Goal: Task Accomplishment & Management: Manage account settings

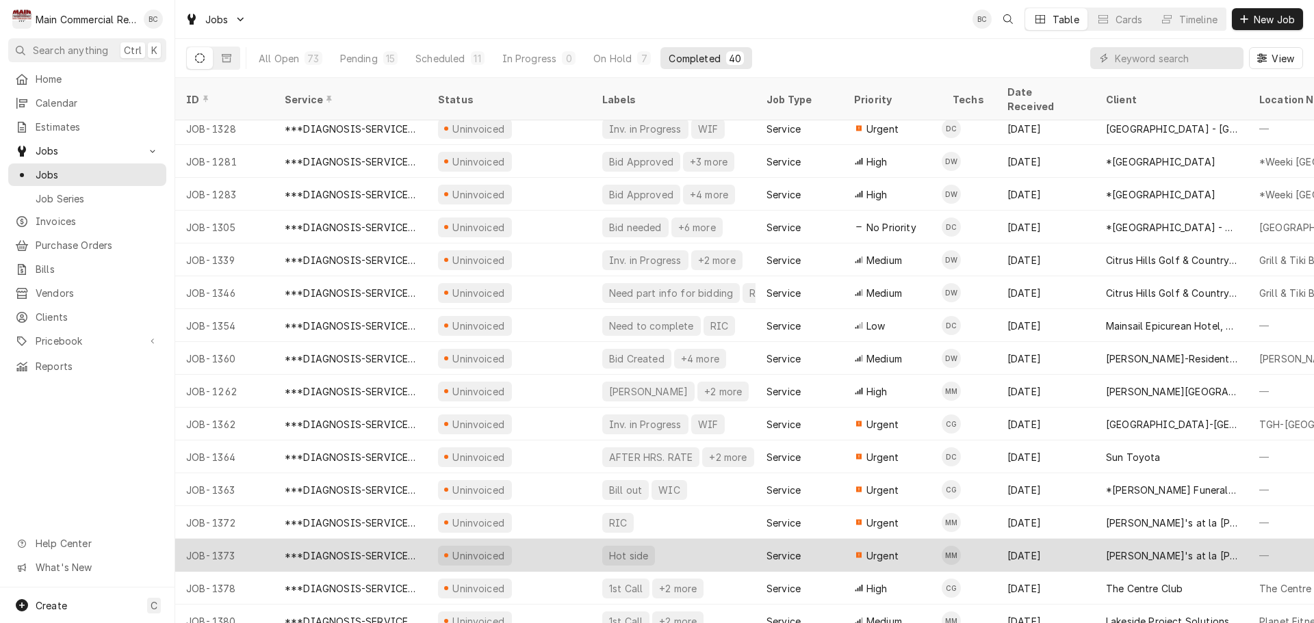
scroll to position [668, 0]
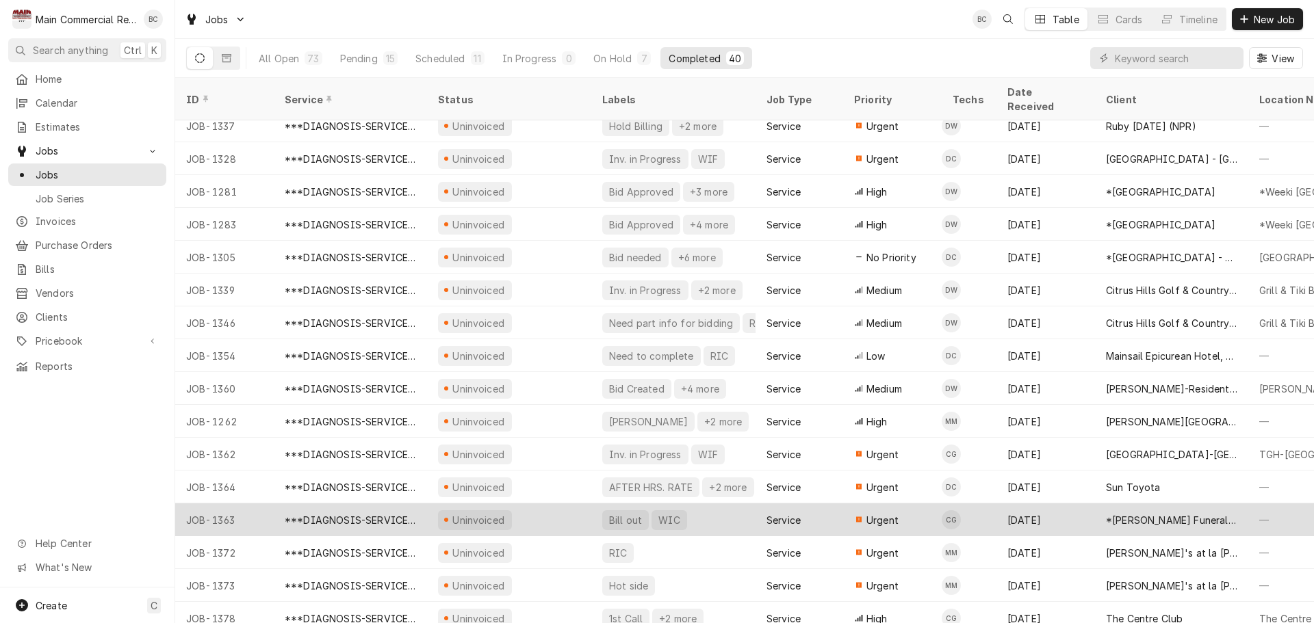
click at [630, 513] on div "Bill out" at bounding box center [626, 520] width 36 height 14
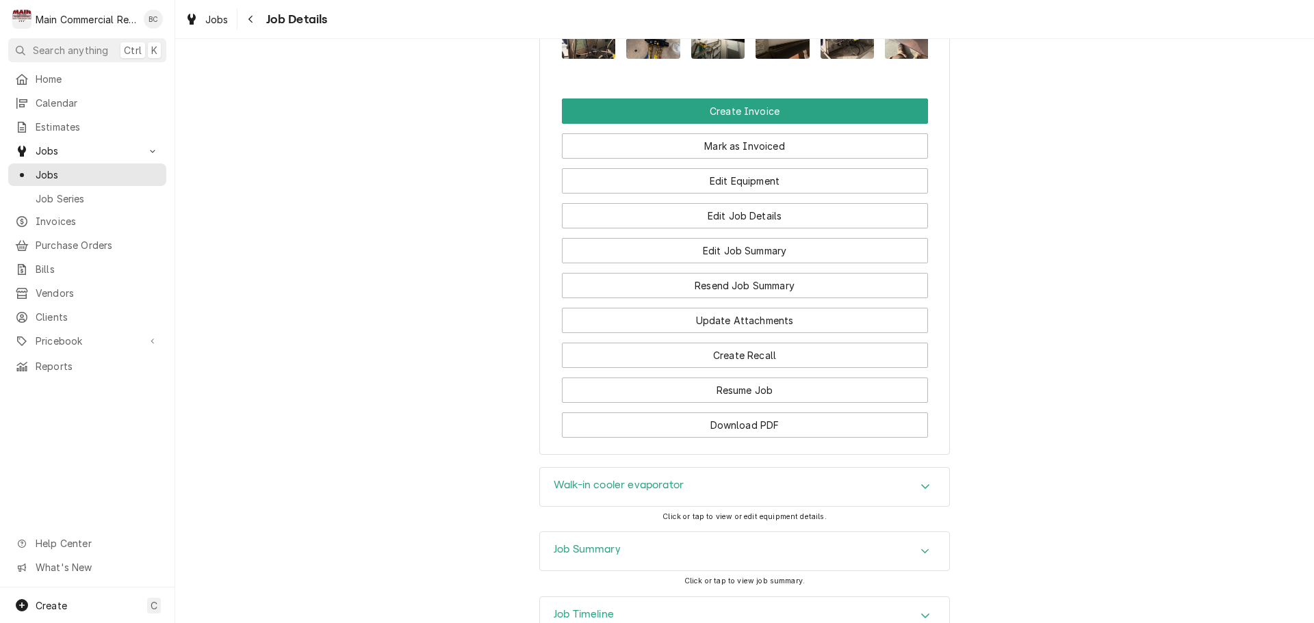
scroll to position [1670, 0]
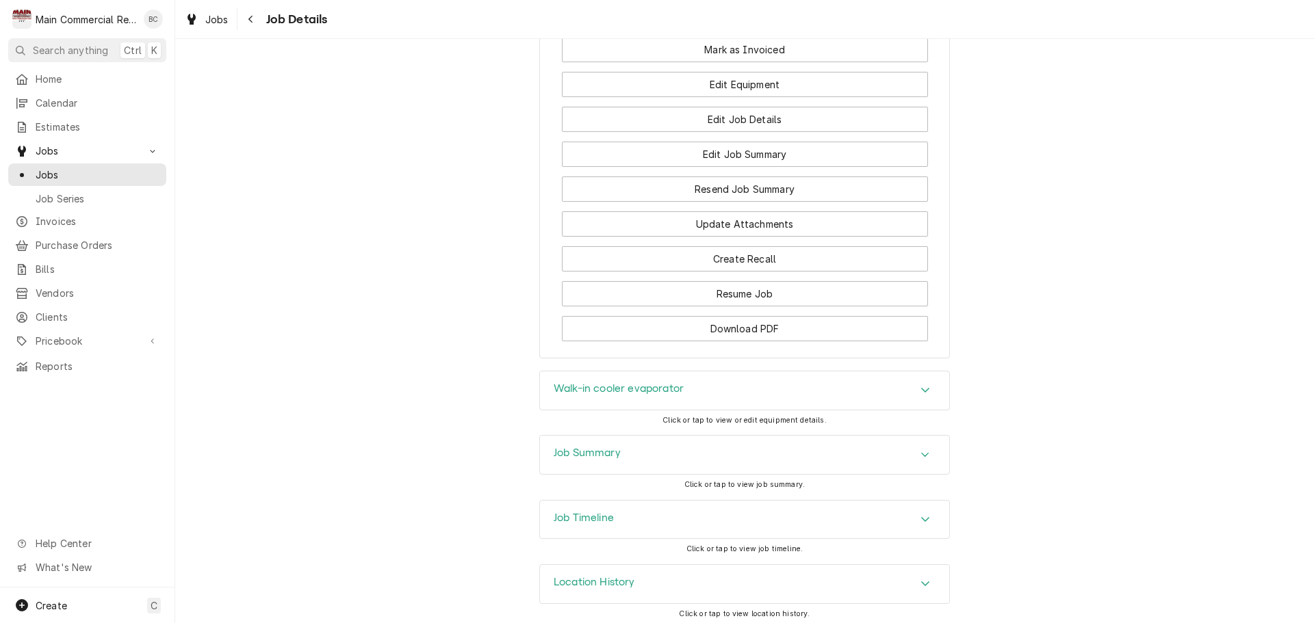
click at [583, 452] on h3 "Job Summary" at bounding box center [587, 453] width 67 height 13
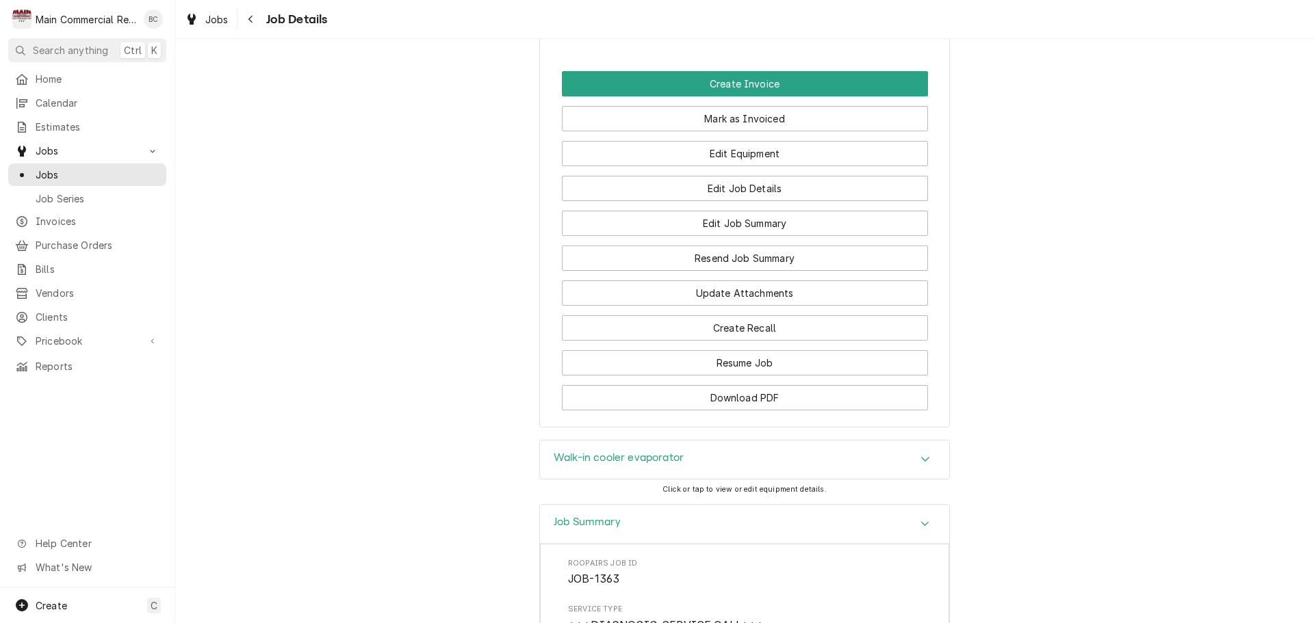
scroll to position [1739, 0]
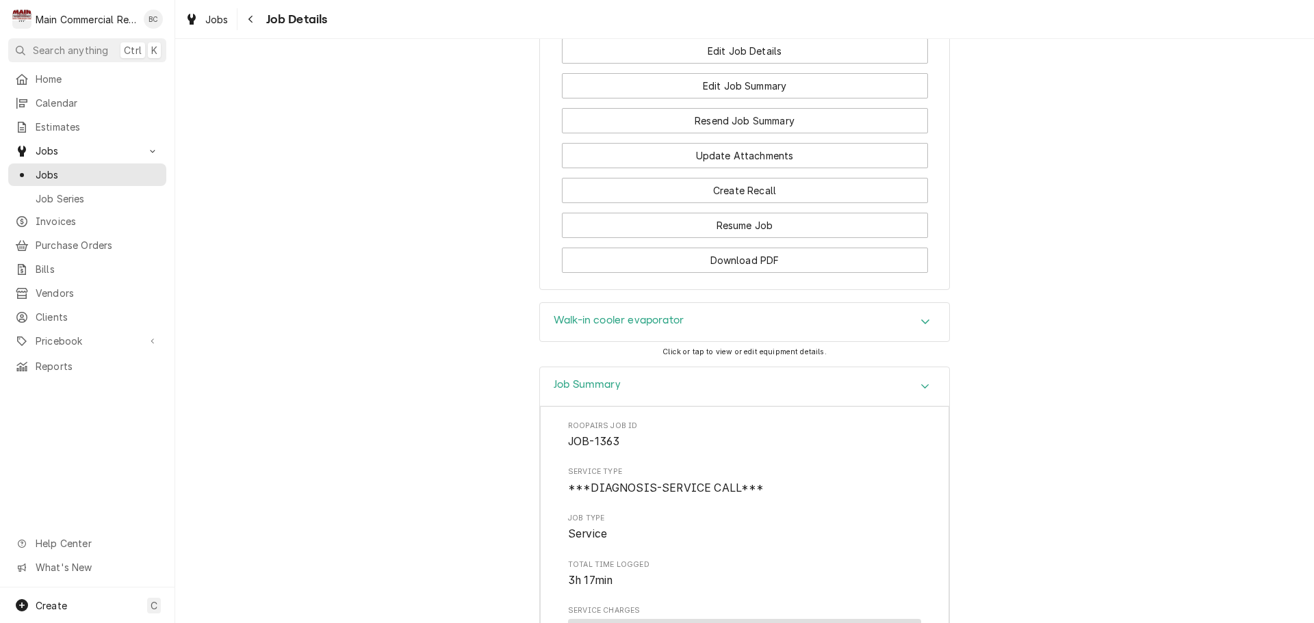
click at [579, 315] on h3 "Walk-in cooler evaporator" at bounding box center [619, 320] width 130 height 13
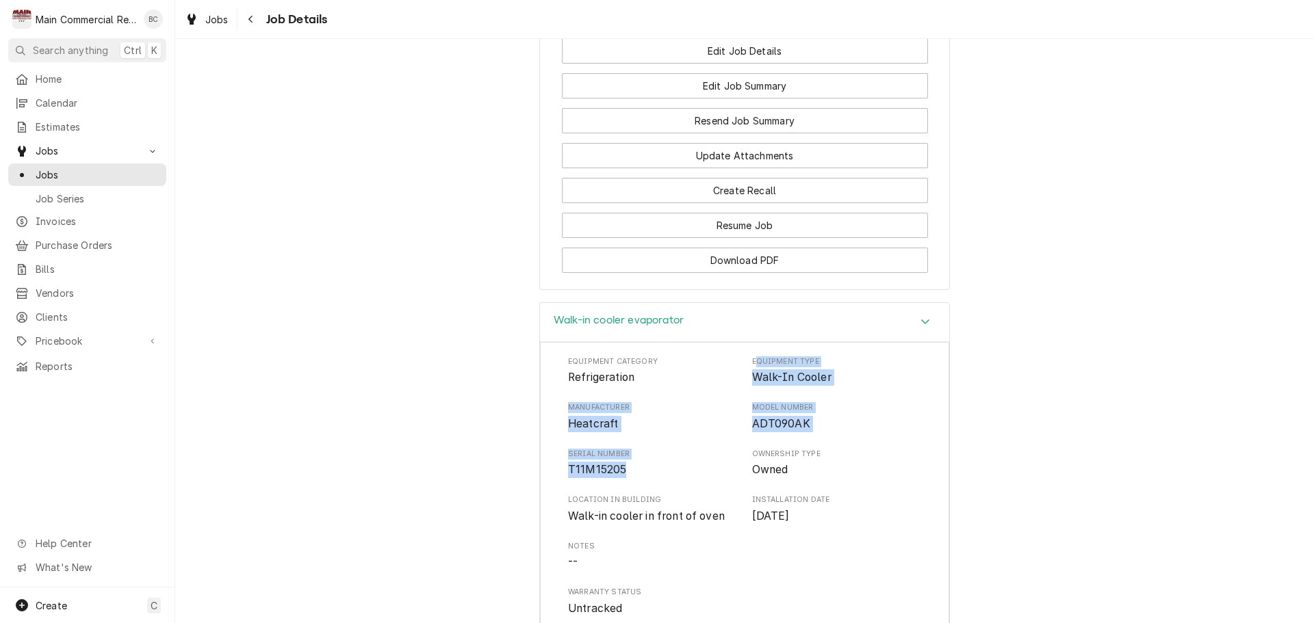
drag, startPoint x: 750, startPoint y: 359, endPoint x: 656, endPoint y: 461, distance: 139.0
click at [656, 461] on div "Equipment Category Refrigeration Equipment Type Walk-In Cooler Manufacturer Hea…" at bounding box center [744, 486] width 353 height 261
copy div "quipment Type Walk-In Cooler Manufacturer Heatcraft Model Number ADT090AK Seria…"
click at [715, 518] on span "Walk-in cooler in front of oven" at bounding box center [653, 516] width 170 height 16
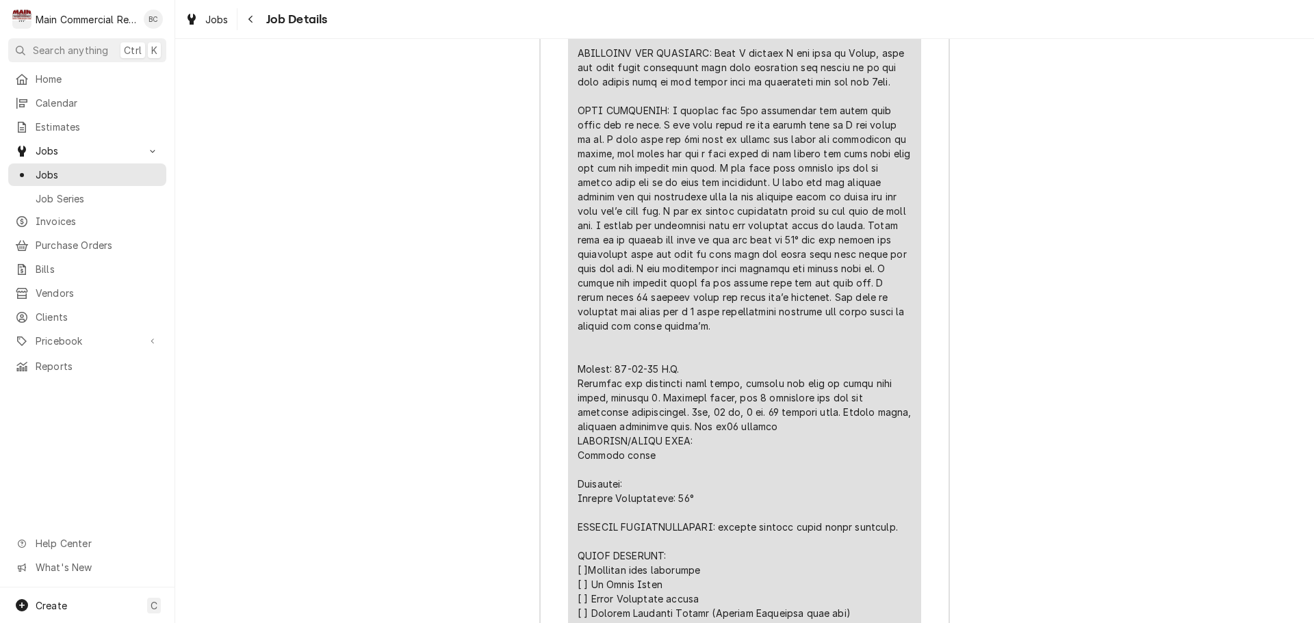
scroll to position [3312, 0]
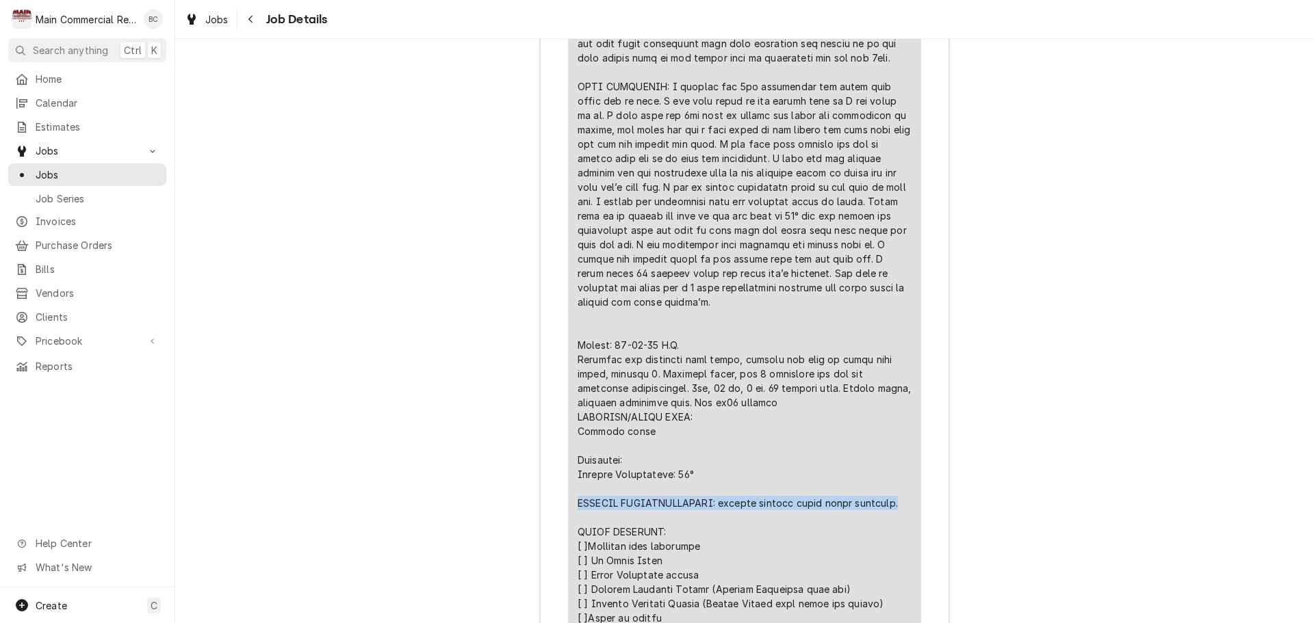
drag, startPoint x: 571, startPoint y: 479, endPoint x: 901, endPoint y: 486, distance: 329.9
click at [901, 486] on div "Short Description ***DIAGNOSIS-SERVICE CALL*** Service Date Sep 5, 2025 Hourly …" at bounding box center [744, 231] width 353 height 1181
copy div "FURTHER RECOMMENDATIONS: replace defrost clock under warranty."
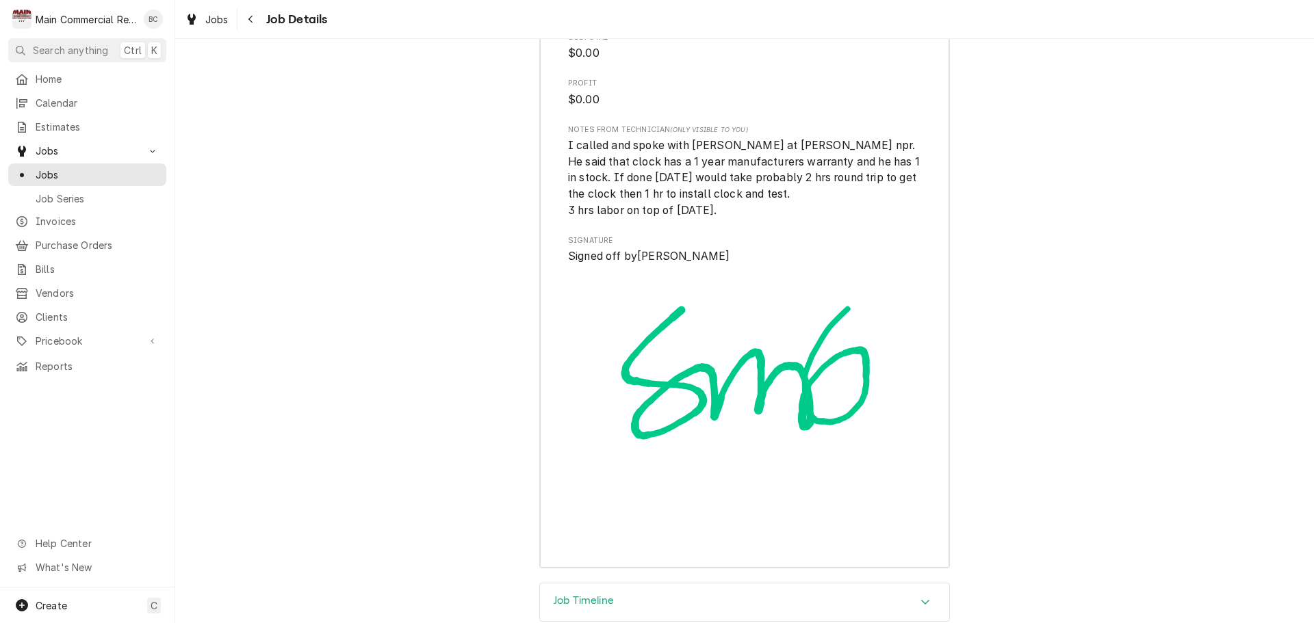
scroll to position [4328, 0]
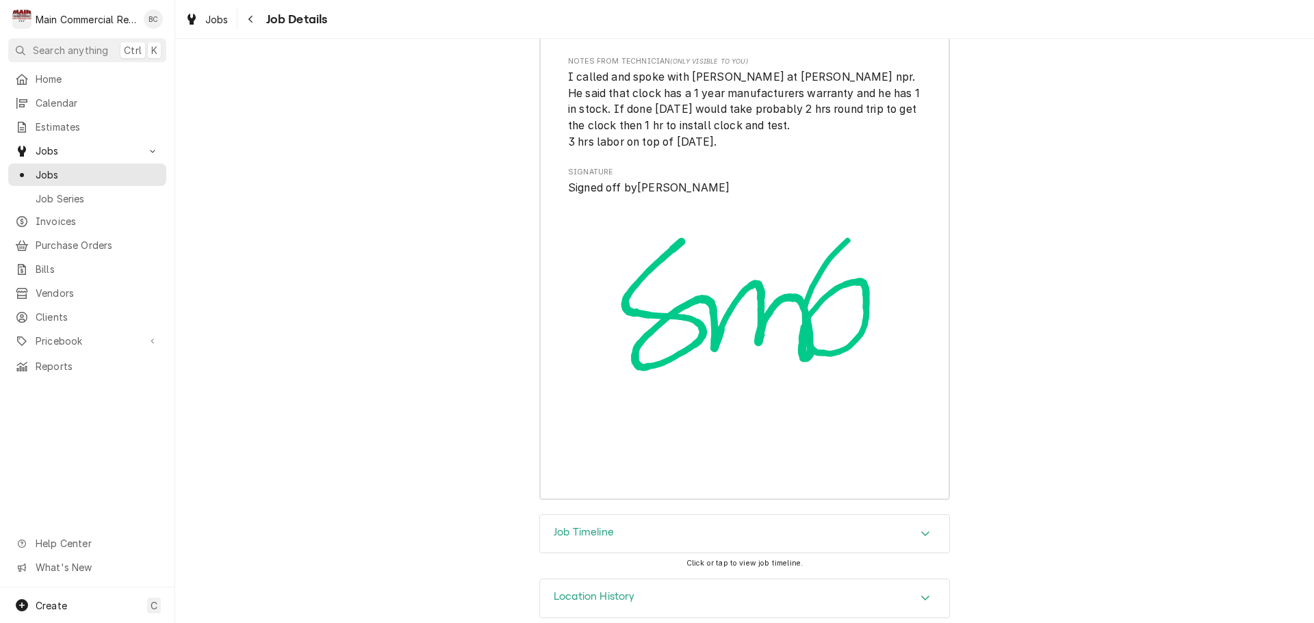
click at [599, 526] on h3 "Job Timeline" at bounding box center [584, 532] width 60 height 13
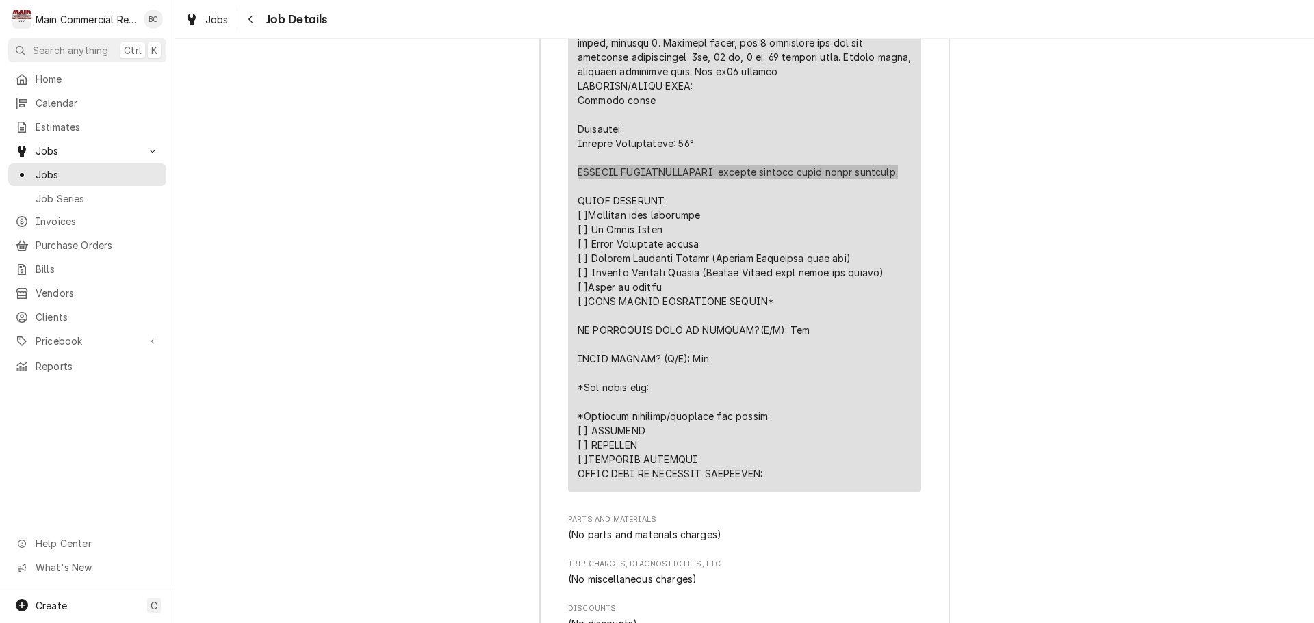
scroll to position [3438, 0]
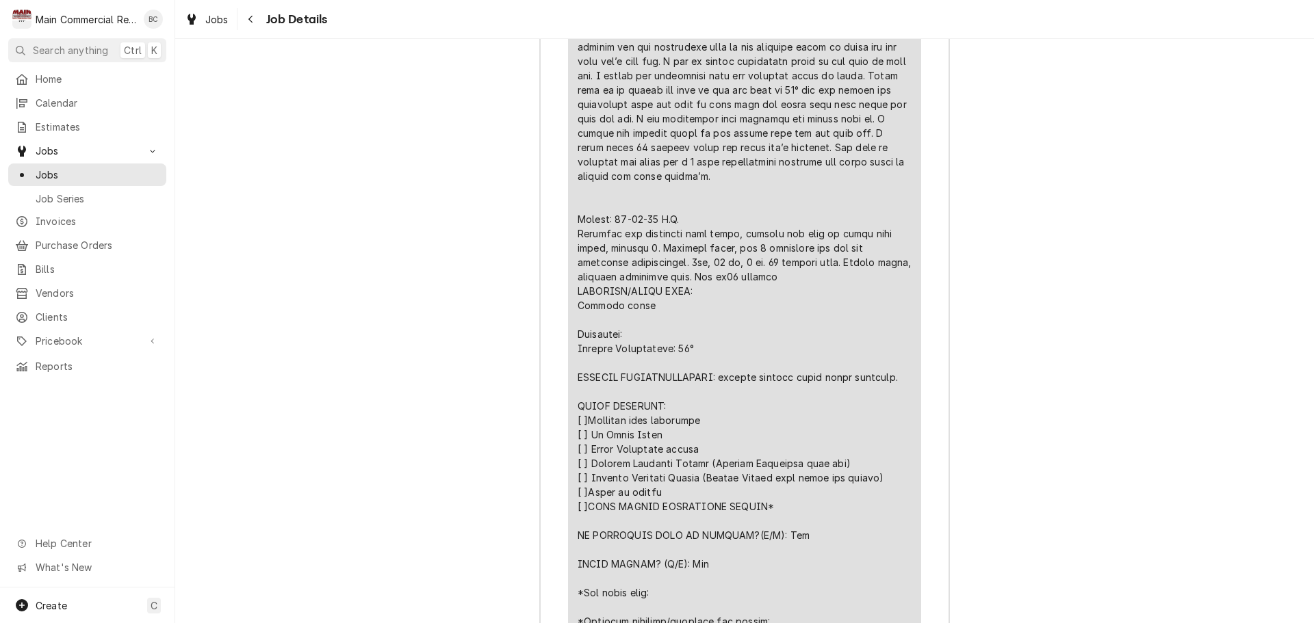
click at [493, 519] on div "Job Summary Roopairs Job ID JOB-1363 Service Type ***DIAGNOSIS-SERVICE CALL*** …" at bounding box center [744, 334] width 1138 height 2140
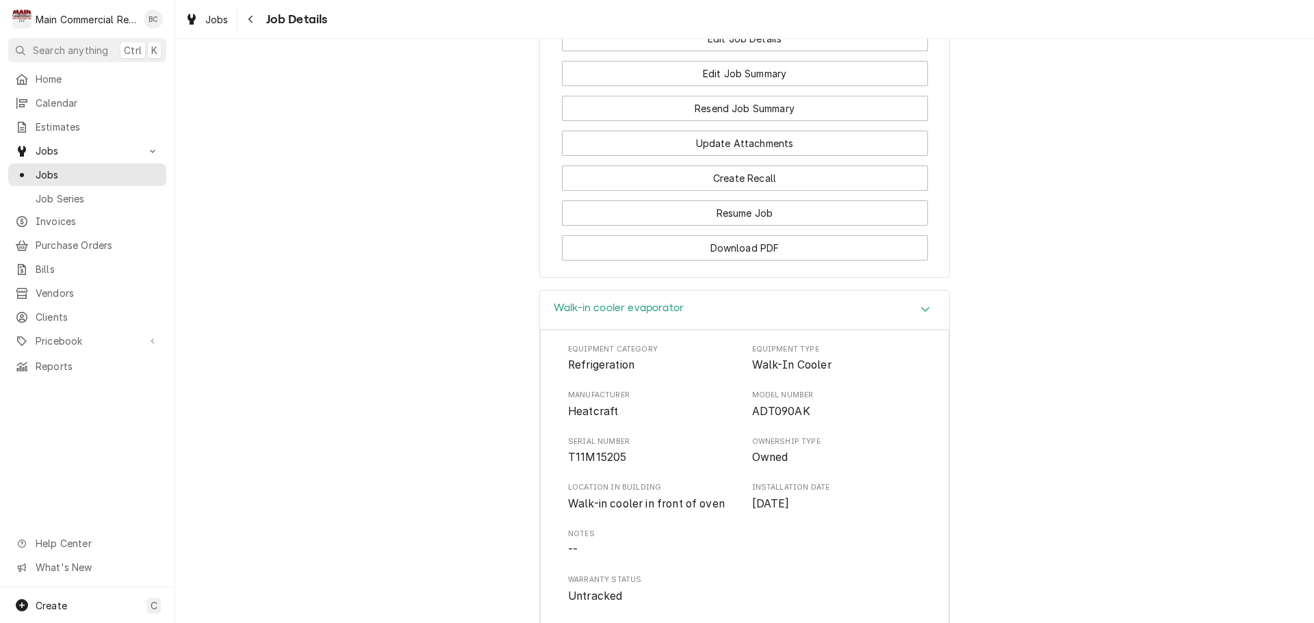
scroll to position [1591, 0]
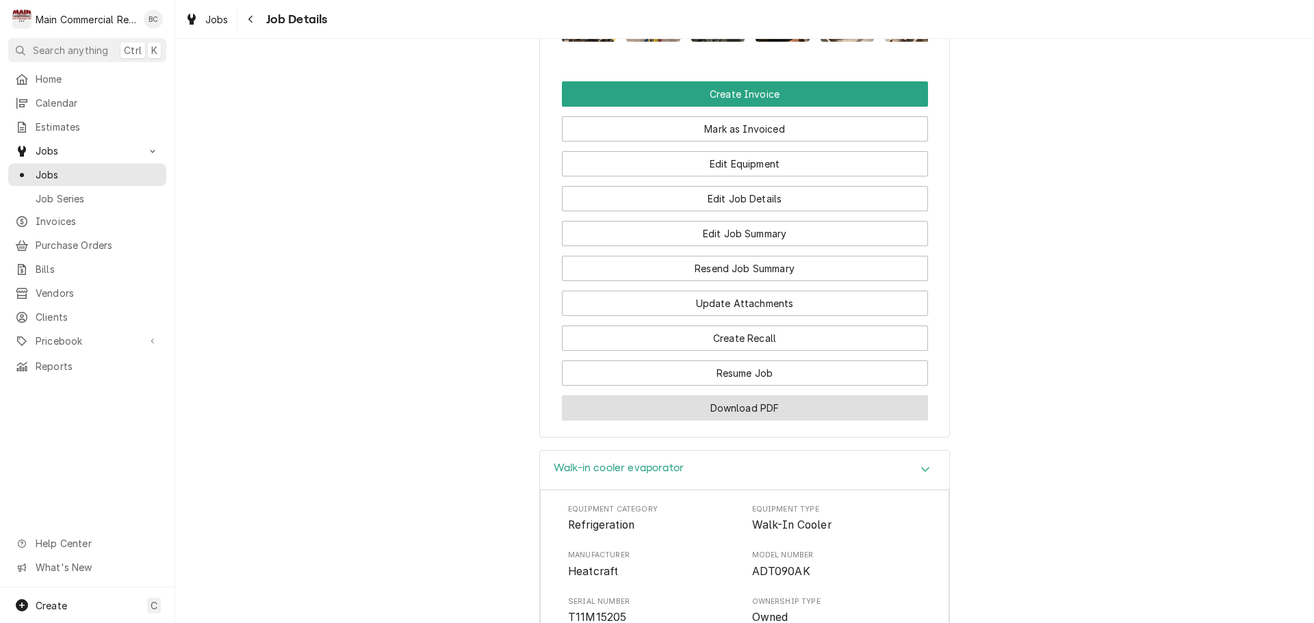
click at [697, 403] on button "Download PDF" at bounding box center [745, 407] width 366 height 25
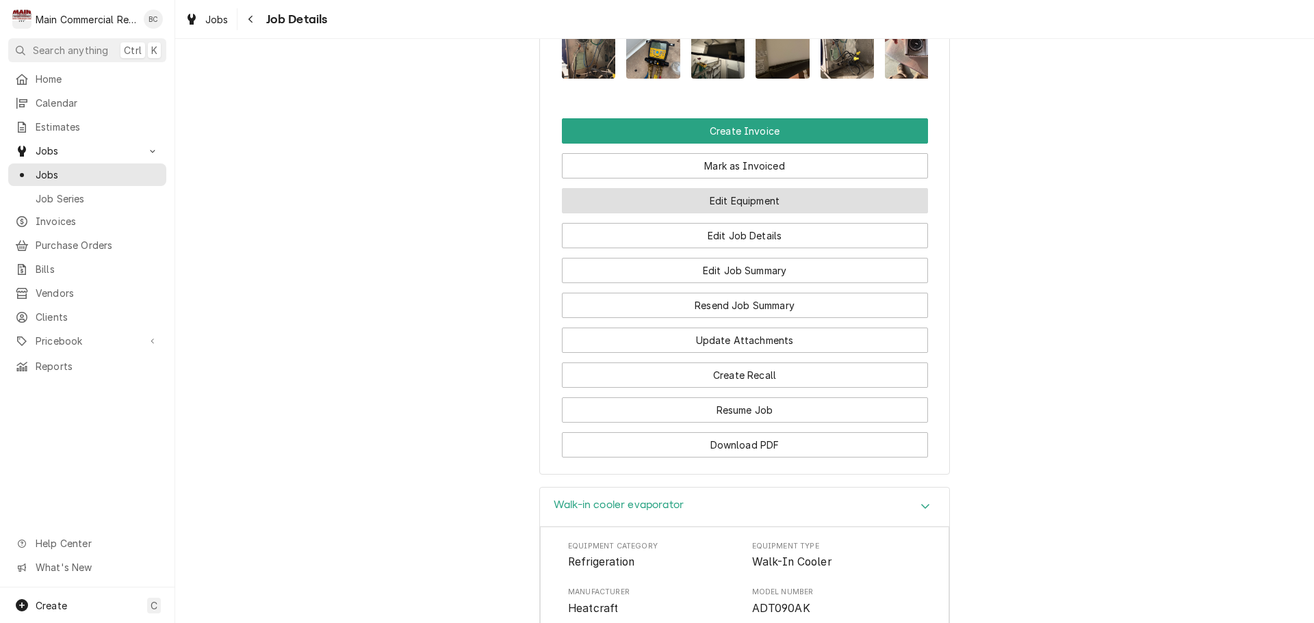
scroll to position [1522, 0]
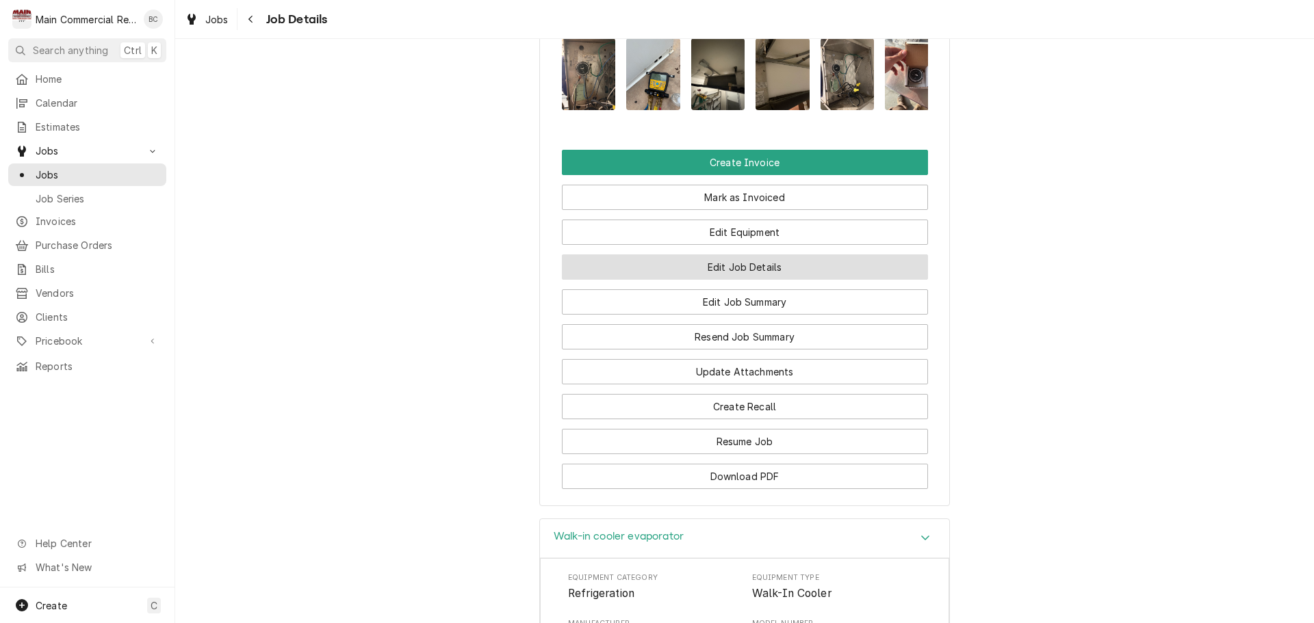
click at [737, 262] on button "Edit Job Details" at bounding box center [745, 267] width 366 height 25
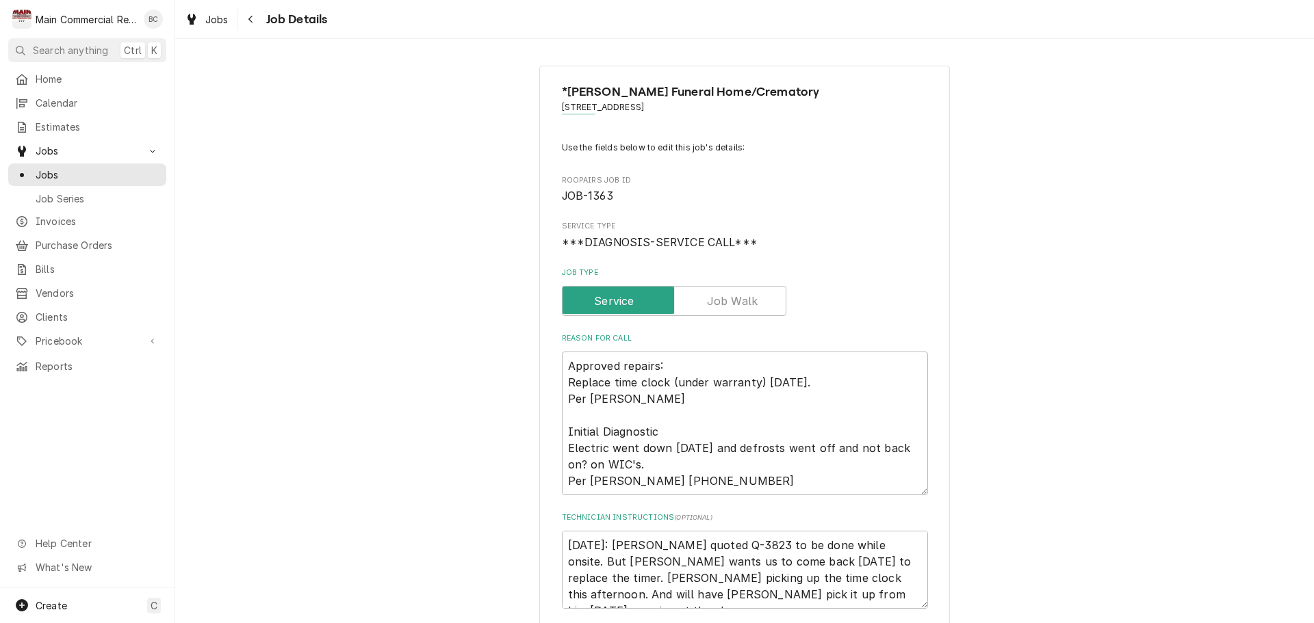
type textarea "x"
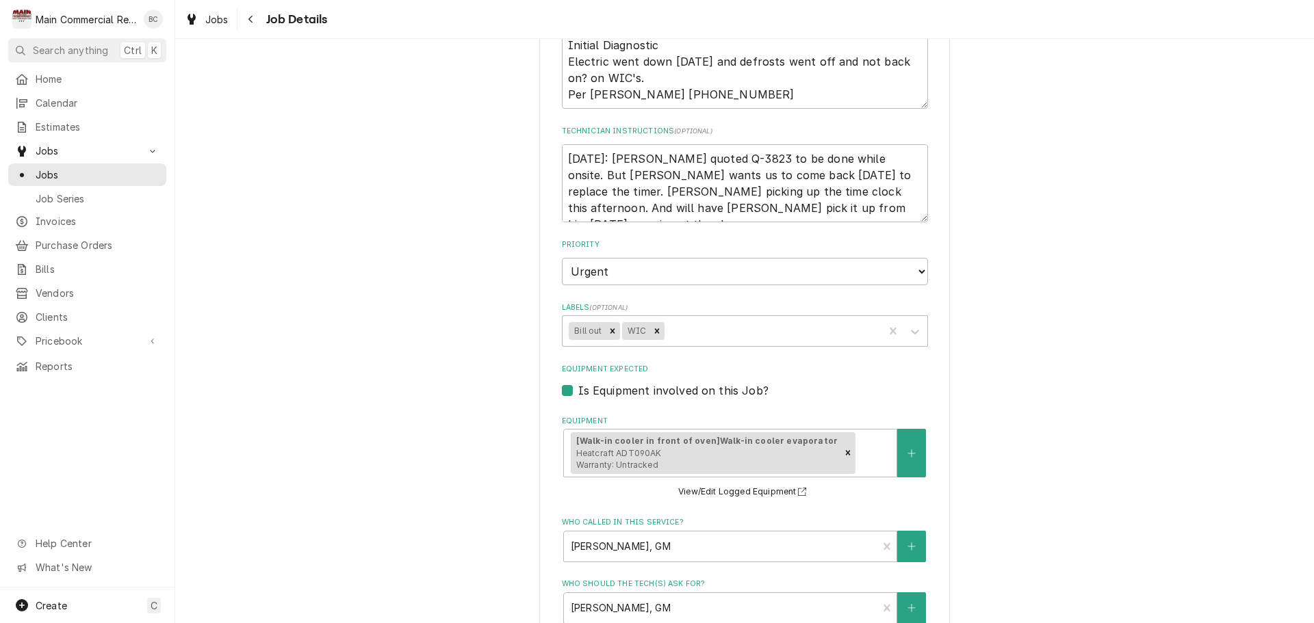
scroll to position [411, 0]
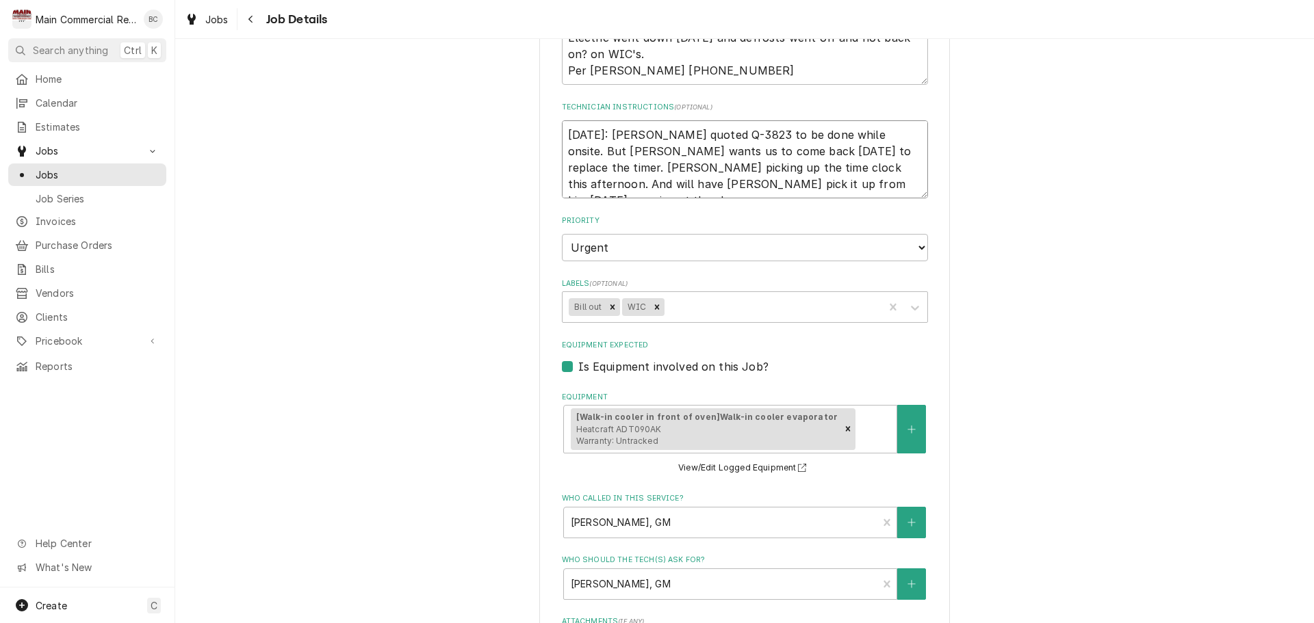
click at [562, 133] on textarea "9/5/25: Dylan quoted Q-3823 to be done while onsite. But Steve wants us to come…" at bounding box center [745, 159] width 366 height 78
type textarea "9/5/25: Dylan quoted Q-3823 to be done while onsite. But Steve wants us to come…"
type textarea "x"
type textarea ".9/5/25: Dylan quoted Q-3823 to be done while onsite. But Steve wants us to com…"
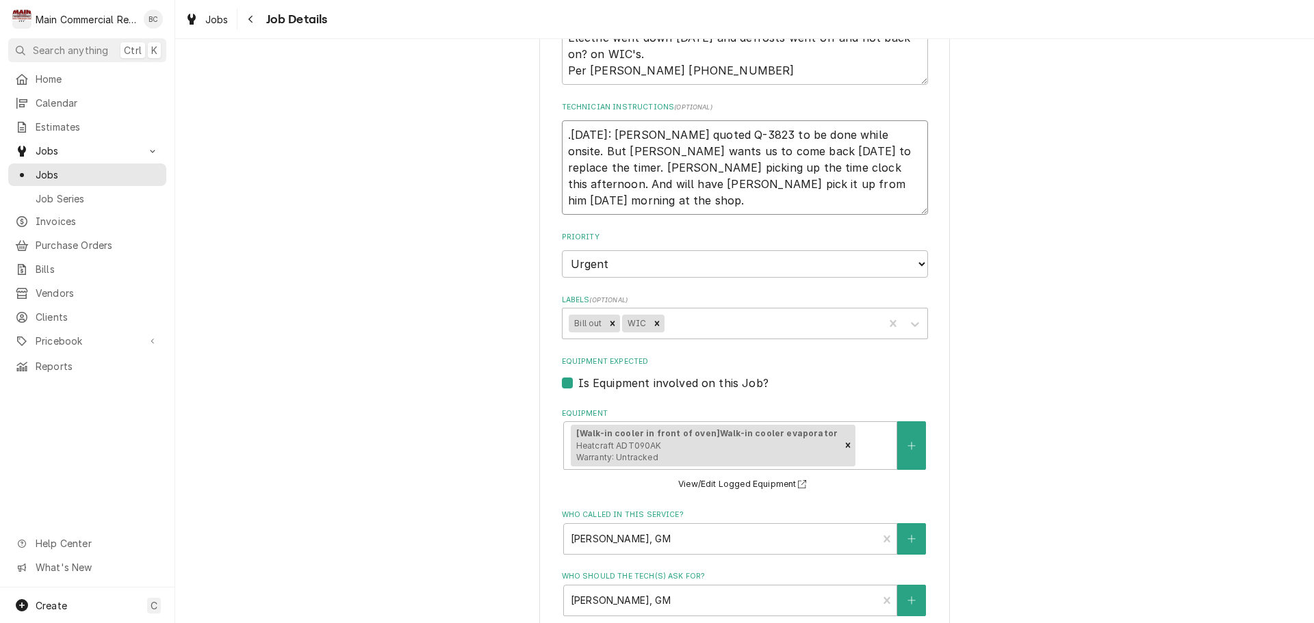
click at [565, 150] on textarea ".9/5/25: Dylan quoted Q-3823 to be done while onsite. But Steve wants us to com…" at bounding box center [745, 167] width 366 height 94
type textarea "x"
type textarea "9/5/25: Dylan quoted Q-3823 to be done while onsite. But Steve wants us to come…"
type textarea "x"
type textarea "9/5/25: Dylan quoted Q-3823 to be done while onsite. But Steve wants us to come…"
